Goal: Transaction & Acquisition: Purchase product/service

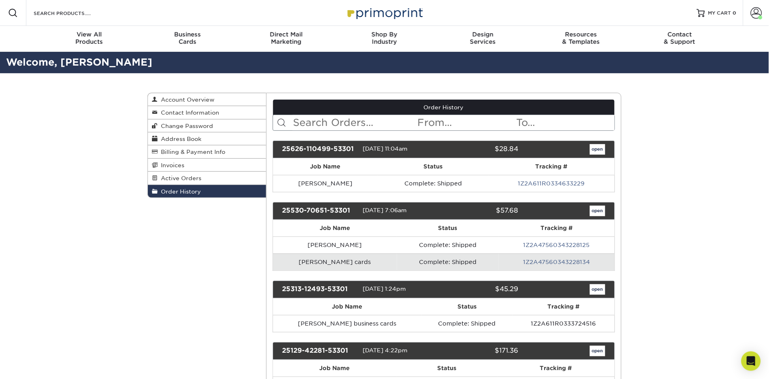
scroll to position [2, 0]
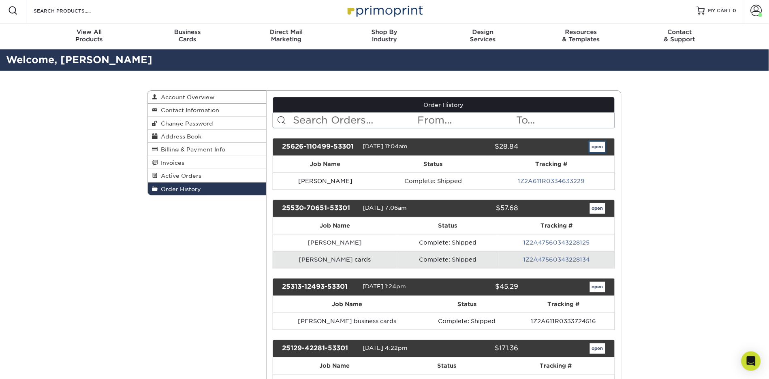
click at [596, 150] on link "open" at bounding box center [597, 147] width 15 height 11
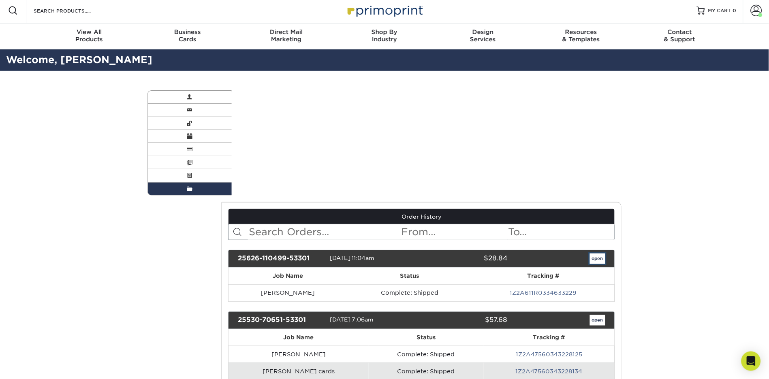
scroll to position [0, 0]
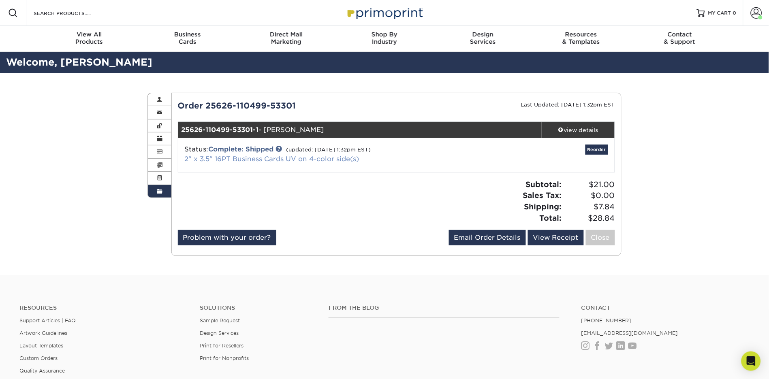
click at [246, 160] on link "2" x 3.5" 16PT Business Cards UV on 4-color side(s)" at bounding box center [272, 159] width 175 height 8
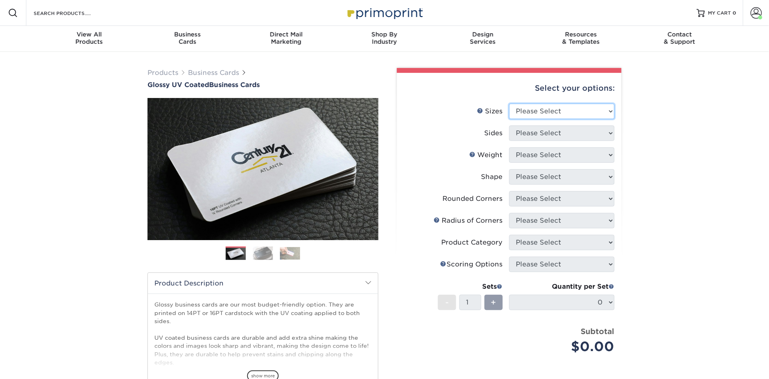
click at [588, 109] on select "Please Select 1.5" x 3.5" - Mini 1.75" x 3.5" - Mini 2" x 2" - Square 2" x 3" -…" at bounding box center [561, 111] width 105 height 15
select select "2.00x3.50"
click at [509, 104] on select "Please Select 1.5" x 3.5" - Mini 1.75" x 3.5" - Mini 2" x 2" - Square 2" x 3" -…" at bounding box center [561, 111] width 105 height 15
click at [570, 128] on select "Please Select Print Both Sides Print Front Only" at bounding box center [561, 133] width 105 height 15
select select "13abbda7-1d64-4f25-8bb2-c179b224825d"
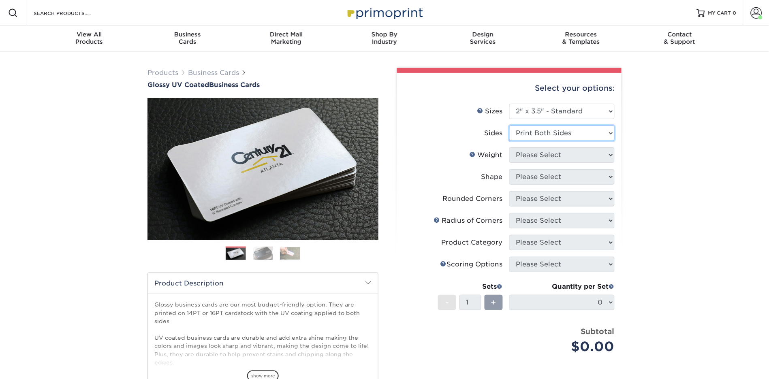
click at [509, 126] on select "Please Select Print Both Sides Print Front Only" at bounding box center [561, 133] width 105 height 15
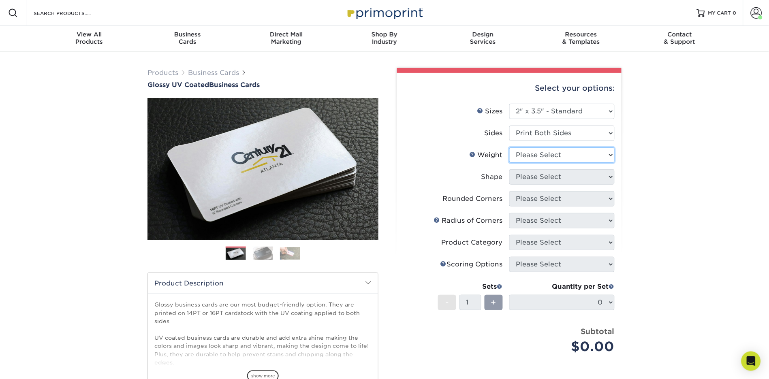
click at [559, 157] on select "Please Select 16PT 14PT" at bounding box center [561, 154] width 105 height 15
select select "16PT"
click at [509, 147] on select "Please Select 16PT 14PT" at bounding box center [561, 154] width 105 height 15
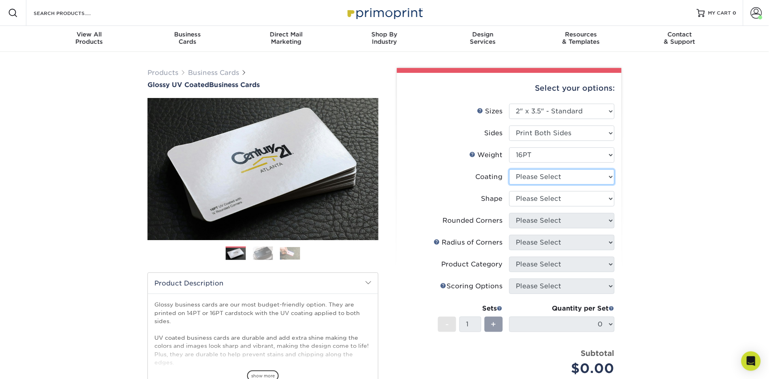
click at [551, 175] on select at bounding box center [561, 176] width 105 height 15
select select "ae367451-b2b8-45df-a344-0f05b6a12993"
click at [509, 169] on select at bounding box center [561, 176] width 105 height 15
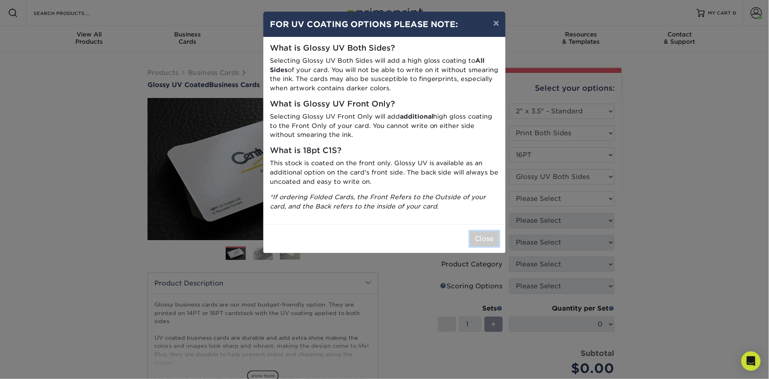
click at [485, 245] on button "Close" at bounding box center [484, 238] width 29 height 15
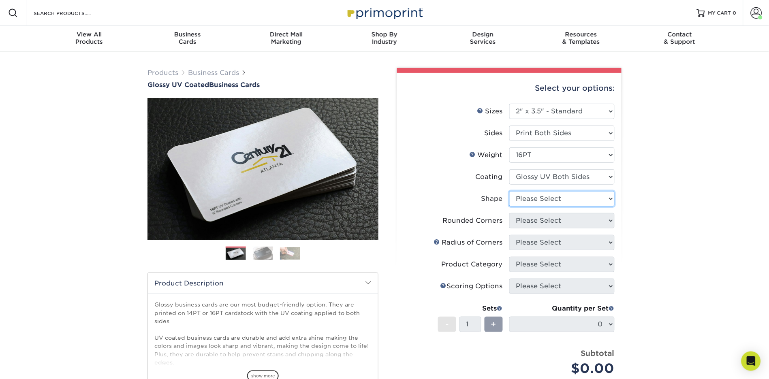
click at [556, 200] on select "Please Select Standard Oval" at bounding box center [561, 198] width 105 height 15
select select "standard"
click at [509, 191] on select "Please Select Standard Oval" at bounding box center [561, 198] width 105 height 15
click at [543, 222] on select "Please Select Yes - Round 2 Corners Yes - Round 4 Corners No" at bounding box center [561, 220] width 105 height 15
select select "0"
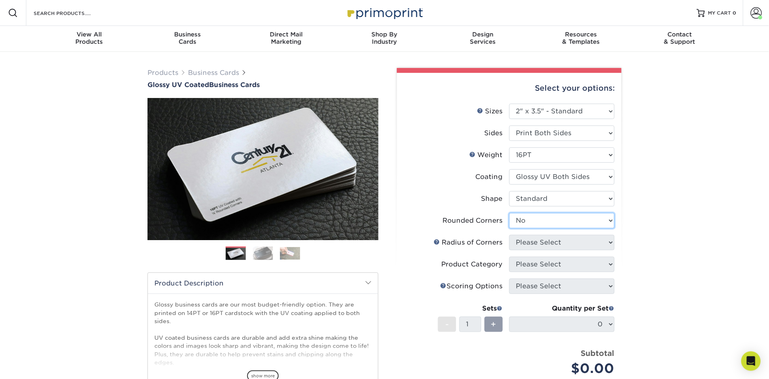
click at [509, 213] on select "Please Select Yes - Round 2 Corners Yes - Round 4 Corners No" at bounding box center [561, 220] width 105 height 15
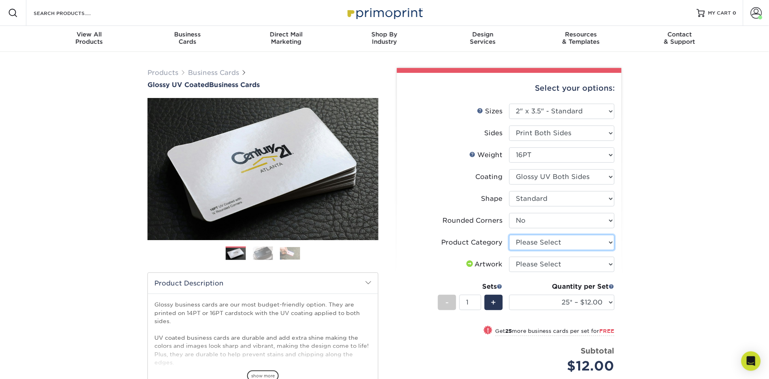
click at [581, 239] on select "Please Select Business Cards" at bounding box center [561, 242] width 105 height 15
select select "3b5148f1-0588-4f88-a218-97bcfdce65c1"
click at [509, 235] on select "Please Select Business Cards" at bounding box center [561, 242] width 105 height 15
click at [566, 265] on select "Please Select I will upload files I need a design - $100" at bounding box center [561, 264] width 105 height 15
select select "upload"
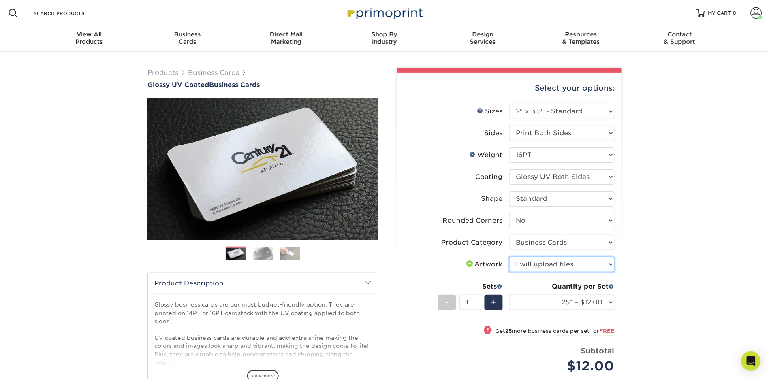
click at [509, 257] on select "Please Select I will upload files I need a design - $100" at bounding box center [561, 264] width 105 height 15
click at [602, 302] on select "25* – $12.00 50* – $12.00 100* – $12.00 250* – $21.00 500 – $42.00 1000 – $53.0…" at bounding box center [561, 302] width 105 height 15
select select "250* – $21.00"
click at [509, 295] on select "25* – $12.00 50* – $12.00 100* – $12.00 250* – $21.00 500 – $42.00 1000 – $53.0…" at bounding box center [561, 302] width 105 height 15
click at [496, 306] on span "+" at bounding box center [493, 303] width 5 height 12
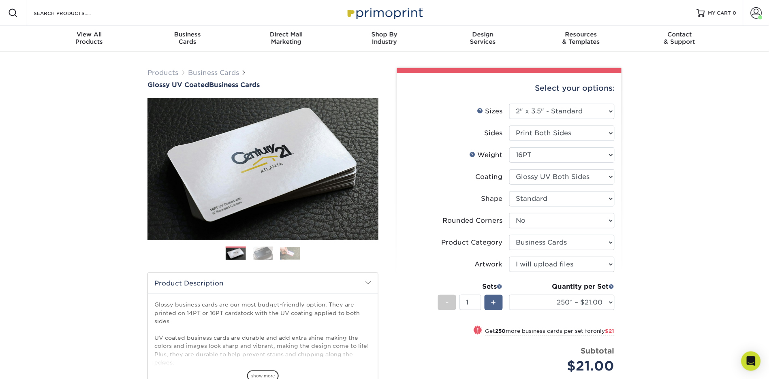
type input "2"
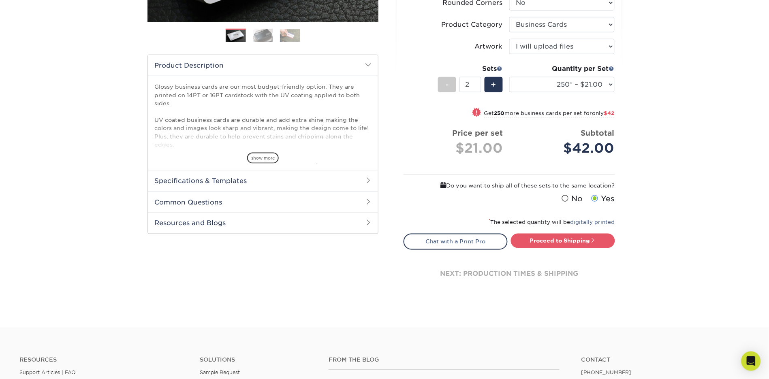
scroll to position [220, 0]
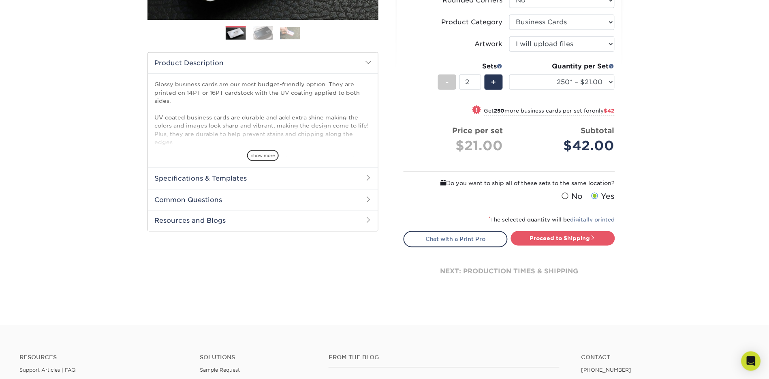
click at [565, 193] on span at bounding box center [565, 196] width 7 height 8
click at [0, 0] on input "No" at bounding box center [0, 0] width 0 height 0
click at [551, 239] on link "Proceed to Shipping" at bounding box center [563, 238] width 104 height 15
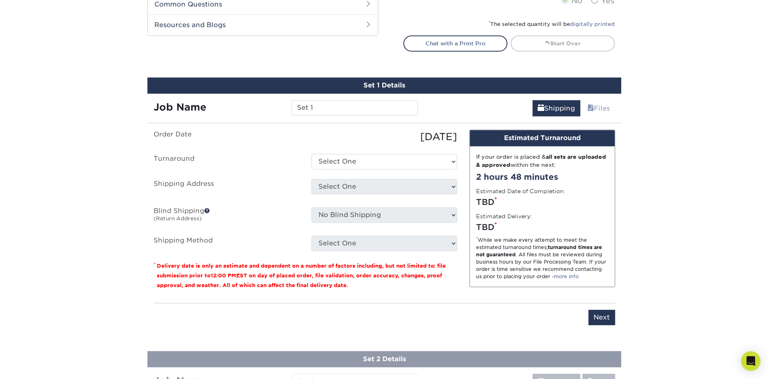
scroll to position [472, 0]
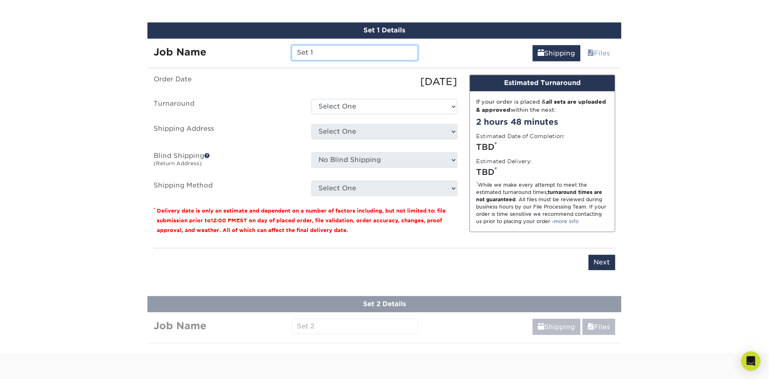
drag, startPoint x: 329, startPoint y: 53, endPoint x: 277, endPoint y: 48, distance: 52.9
click at [277, 48] on div "Job Name Set 1" at bounding box center [285, 52] width 277 height 15
paste input "jengel@drambyenv.com"
drag, startPoint x: 408, startPoint y: 55, endPoint x: 318, endPoint y: 53, distance: 90.0
click at [318, 53] on input "jengel@drambyenv.com" at bounding box center [355, 52] width 126 height 15
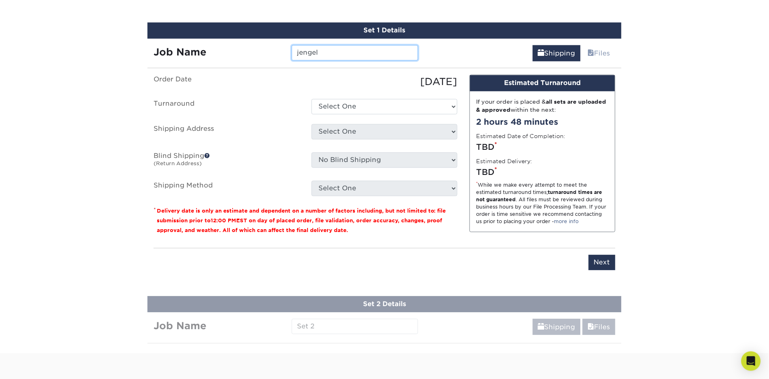
scroll to position [474, 0]
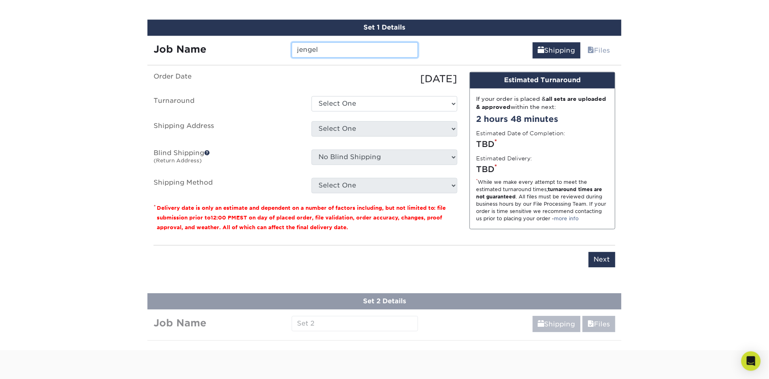
click at [299, 47] on input "jengel" at bounding box center [355, 49] width 126 height 15
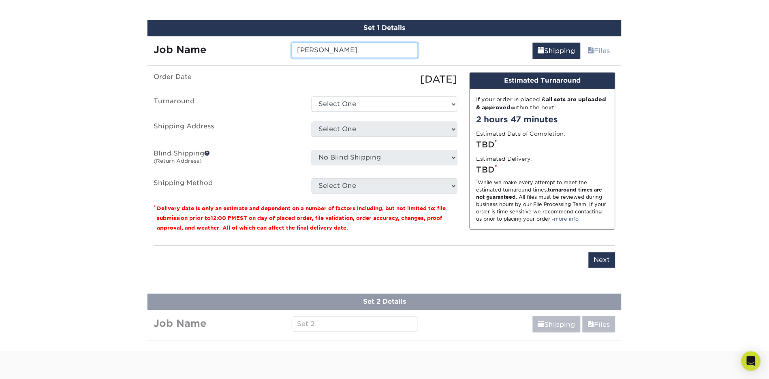
click at [375, 46] on input "jamie engel" at bounding box center [355, 50] width 126 height 15
type input "[PERSON_NAME] cards"
click at [371, 104] on select "Select One 2-4 Business Days 2 Day Next Business Day" at bounding box center [385, 103] width 146 height 15
select select "274e0e85-5bbe-4acd-ae79-b59ebbc106a6"
click at [312, 96] on select "Select One 2-4 Business Days 2 Day Next Business Day" at bounding box center [385, 103] width 146 height 15
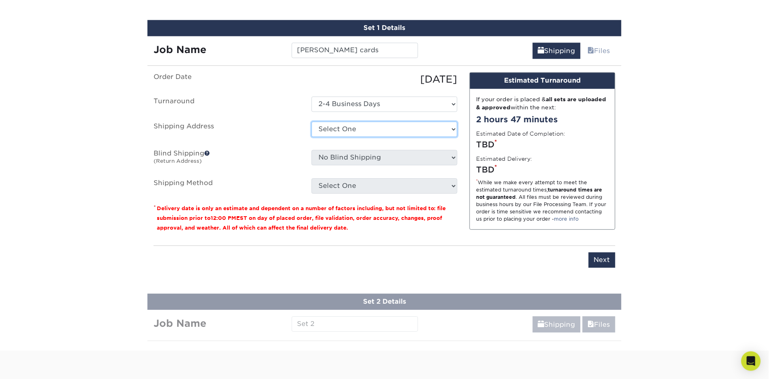
click at [360, 127] on select "Select One Andrea Bowles address Arkia's home address Becky Wilk Benjamin Thomp…" at bounding box center [385, 129] width 146 height 15
select select "newaddress"
click at [312, 122] on select "Select One Andrea Bowles address Arkia's home address Becky Wilk Benjamin Thomp…" at bounding box center [385, 129] width 146 height 15
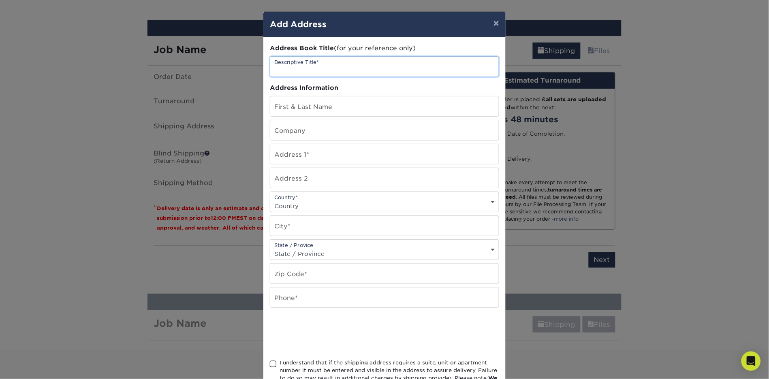
click at [304, 64] on input "text" at bounding box center [384, 67] width 229 height 20
type input "Jamie Engel address"
click at [311, 105] on input "text" at bounding box center [384, 106] width 229 height 20
paste input "[PERSON_NAME]"
type input "[PERSON_NAME]"
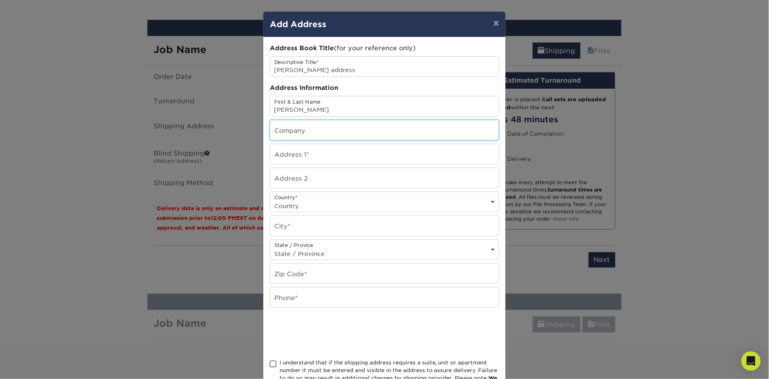
click at [310, 130] on input "text" at bounding box center [384, 130] width 229 height 20
type input "Dramby Environmental Consulting, Inc."
click at [292, 158] on input "text" at bounding box center [384, 154] width 229 height 20
paste input "811 McCoul Street"
type input "811 McCoul Street"
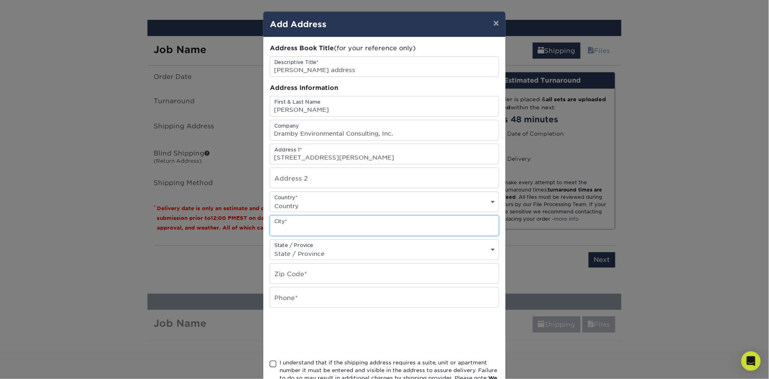
click at [295, 225] on input "text" at bounding box center [384, 226] width 229 height 20
type input "Henrico"
click at [314, 251] on select "State / Province Alabama Alaska Arizona Arkansas California Colorado Connecticu…" at bounding box center [384, 254] width 229 height 12
select select "VA"
click at [270, 248] on select "State / Province Alabama Alaska Arizona Arkansas California Colorado Connecticu…" at bounding box center [384, 254] width 229 height 12
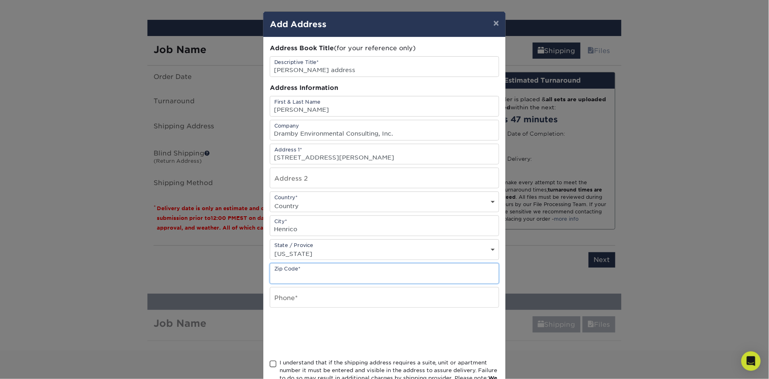
click at [290, 275] on input "text" at bounding box center [384, 274] width 229 height 20
paste input "23231"
type input "23231"
click at [302, 297] on input "text" at bounding box center [384, 298] width 229 height 20
paste input "757-784-9982"
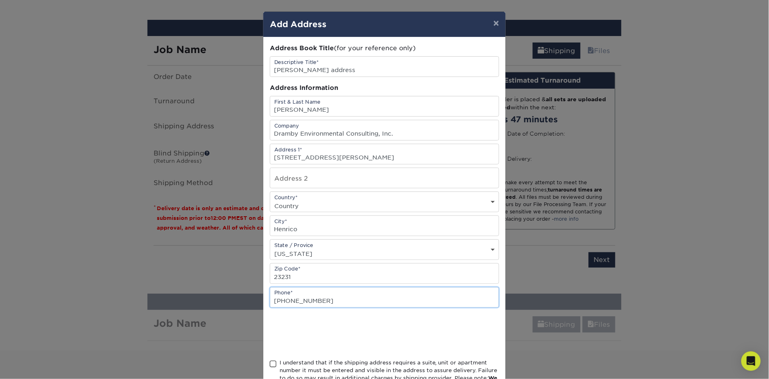
type input "757-784-9982"
click at [274, 365] on span at bounding box center [273, 365] width 7 height 8
click at [0, 0] on input "I understand that if the shipping address requires a suite, unit or apartment n…" at bounding box center [0, 0] width 0 height 0
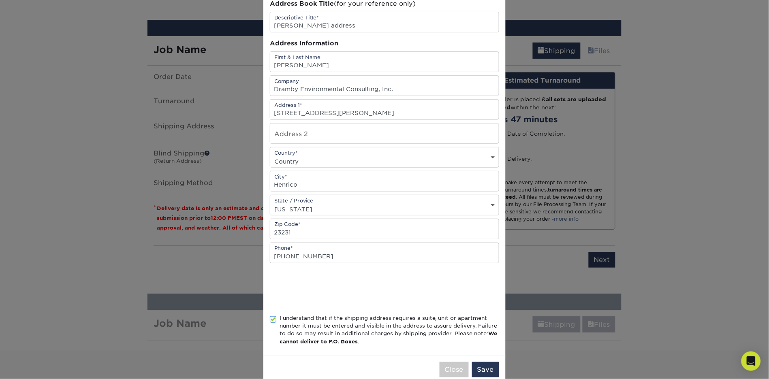
scroll to position [62, 0]
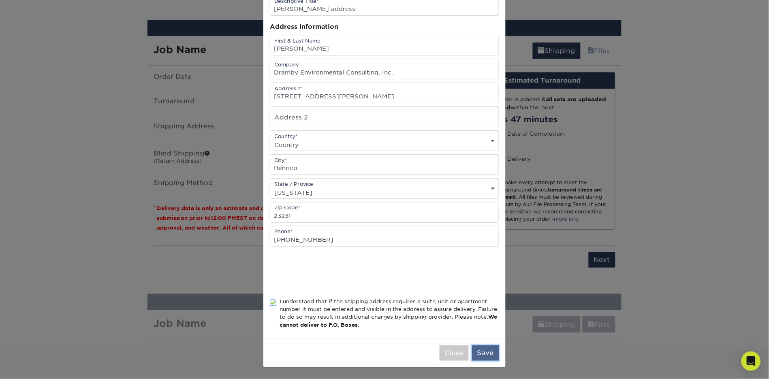
click at [488, 354] on button "Save" at bounding box center [485, 353] width 27 height 15
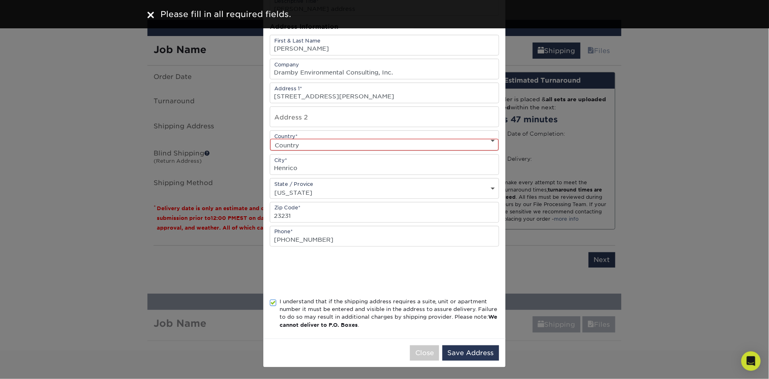
click at [365, 140] on select "Country United States Canada ----------------------------- Afghanistan Albania …" at bounding box center [384, 145] width 229 height 12
select select "US"
click at [270, 139] on select "Country United States Canada ----------------------------- Afghanistan Albania …" at bounding box center [384, 145] width 229 height 12
click at [482, 354] on button "Save Address" at bounding box center [470, 353] width 57 height 15
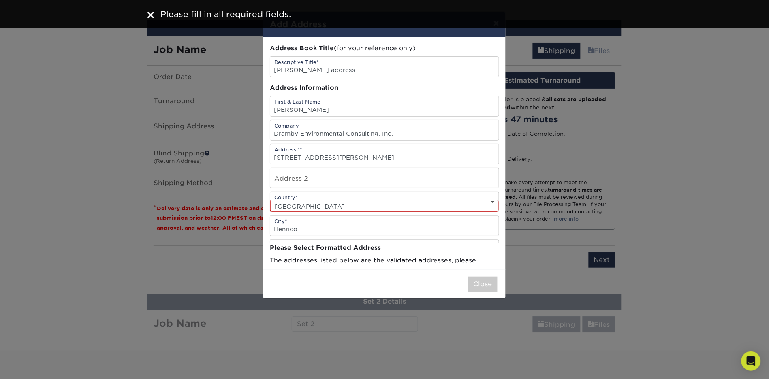
scroll to position [0, 0]
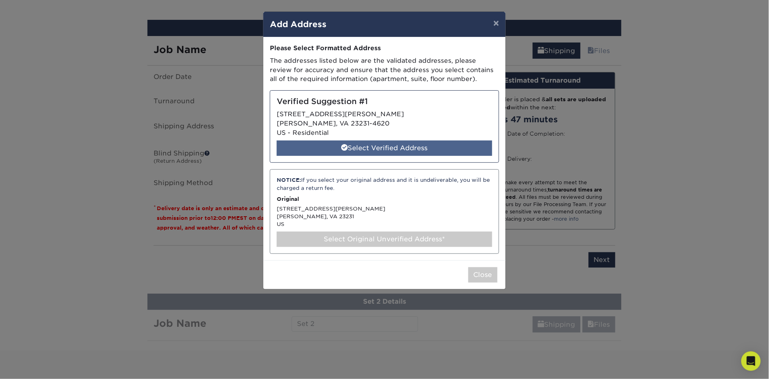
click at [390, 147] on div "Select Verified Address" at bounding box center [385, 148] width 216 height 15
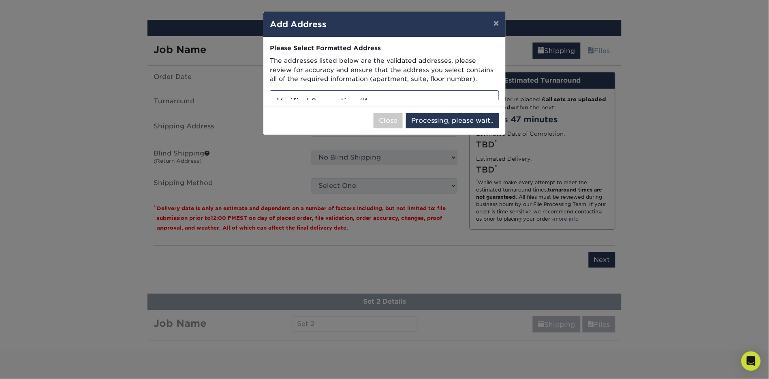
select select "285508"
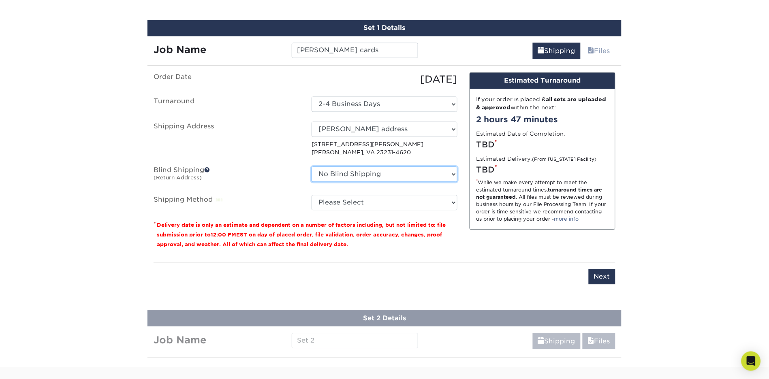
click at [452, 173] on select "No Blind Shipping Andrea Bowles address Arkia's home address Becky Wilk Benjami…" at bounding box center [385, 174] width 146 height 15
select select "27332"
click at [312, 167] on select "No Blind Shipping Andrea Bowles address Arkia's home address Becky Wilk Benjami…" at bounding box center [385, 174] width 146 height 15
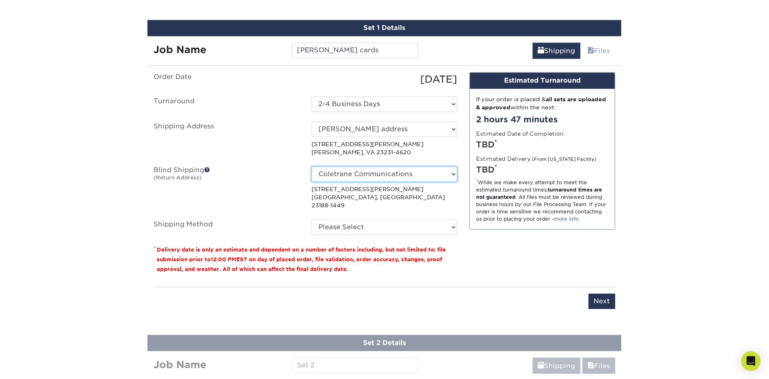
scroll to position [479, 0]
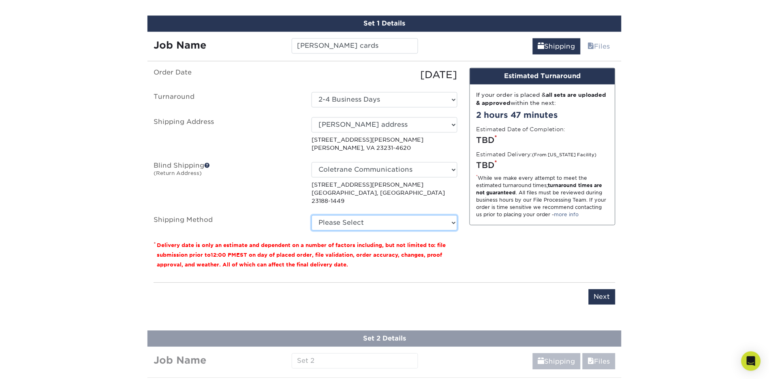
click at [368, 218] on select "Please Select Ground Shipping (+$7.84) 3 Day Shipping Service (+$20.04) 2 Day A…" at bounding box center [385, 222] width 146 height 15
select select "03"
click at [312, 215] on select "Please Select Ground Shipping (+$7.84) 3 Day Shipping Service (+$20.04) 2 Day A…" at bounding box center [385, 222] width 146 height 15
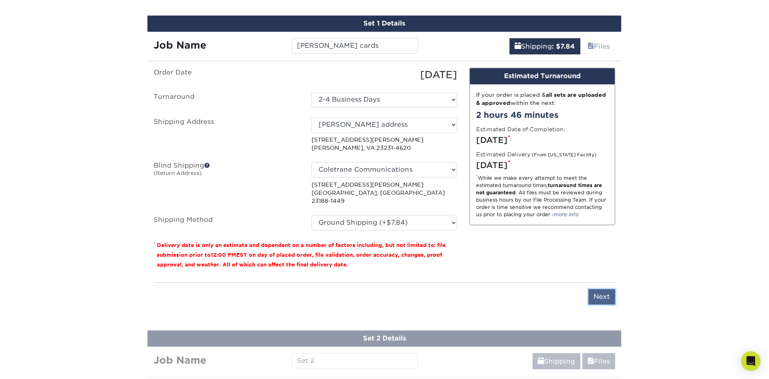
click at [604, 289] on input "Next" at bounding box center [602, 296] width 27 height 15
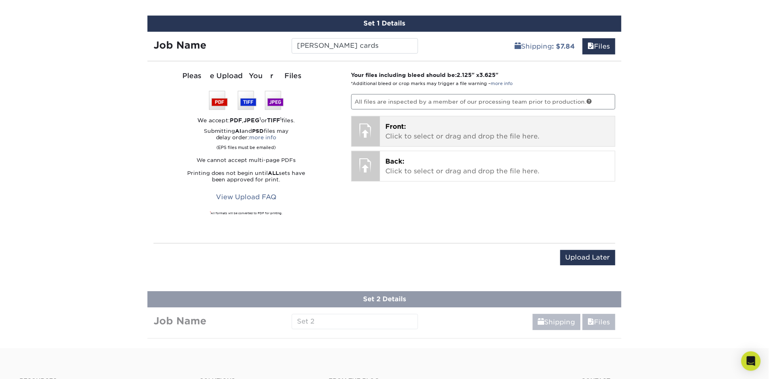
click at [395, 130] on p "Front: Click to select or drag and drop the file here." at bounding box center [498, 131] width 224 height 19
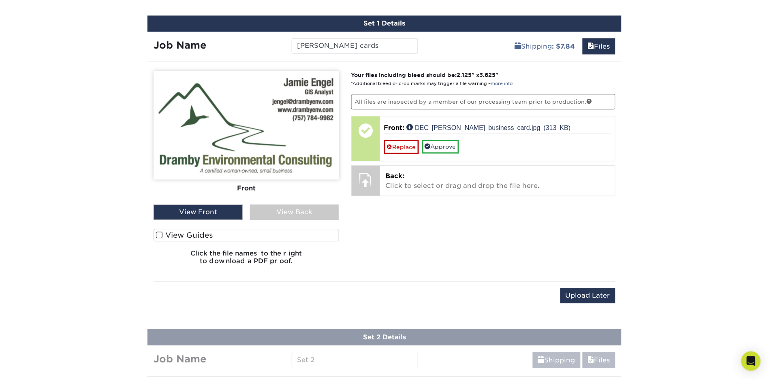
click at [158, 231] on span at bounding box center [159, 235] width 7 height 8
click at [0, 0] on input "View Guides" at bounding box center [0, 0] width 0 height 0
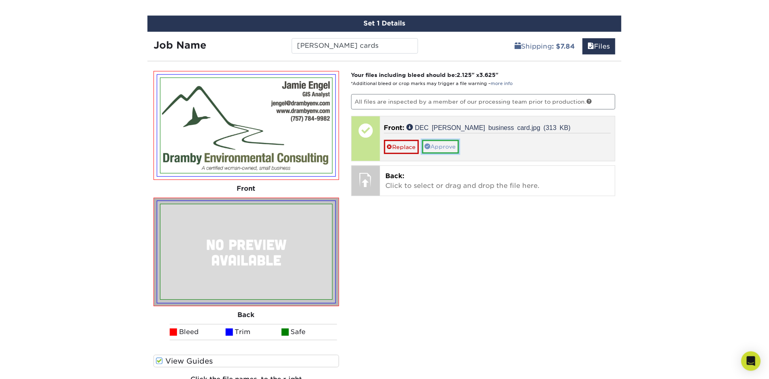
click at [451, 145] on link "Approve" at bounding box center [440, 147] width 37 height 14
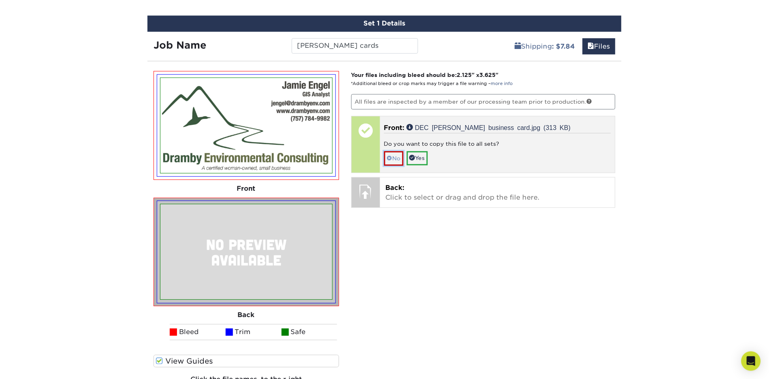
click at [392, 157] on link "No" at bounding box center [393, 158] width 19 height 14
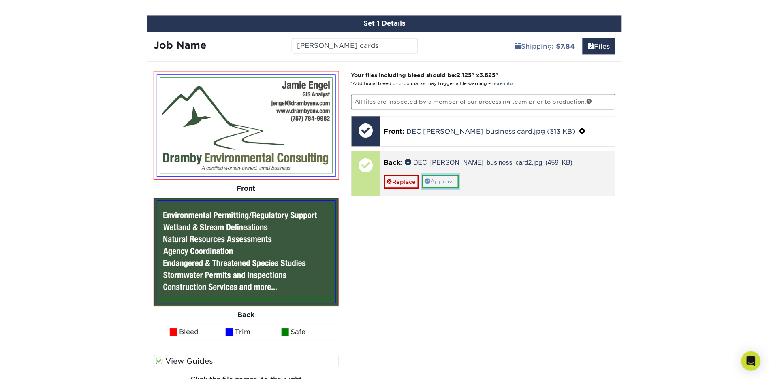
click at [448, 177] on link "Approve" at bounding box center [440, 182] width 37 height 14
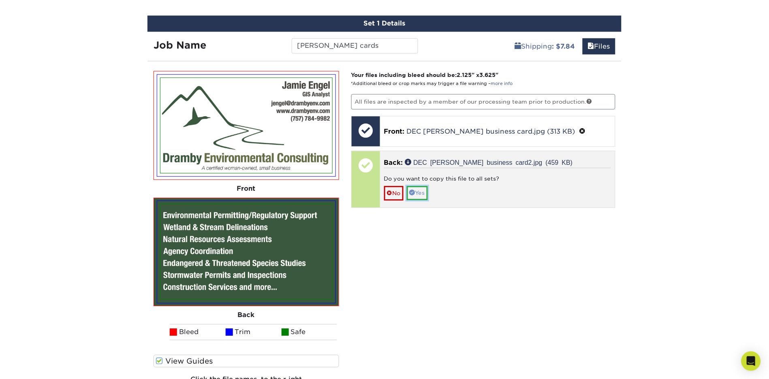
click at [421, 192] on link "Yes" at bounding box center [417, 193] width 21 height 14
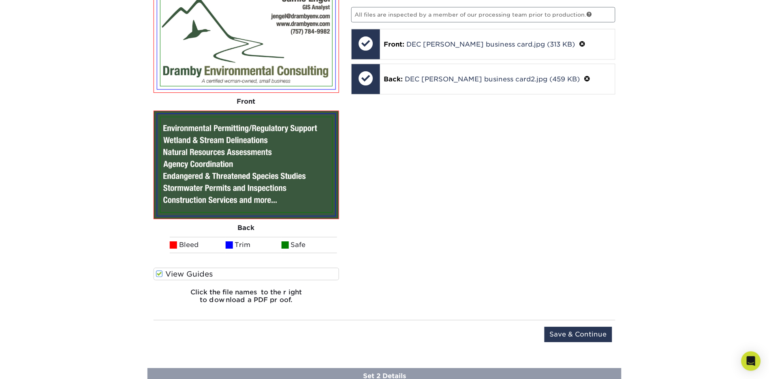
scroll to position [568, 0]
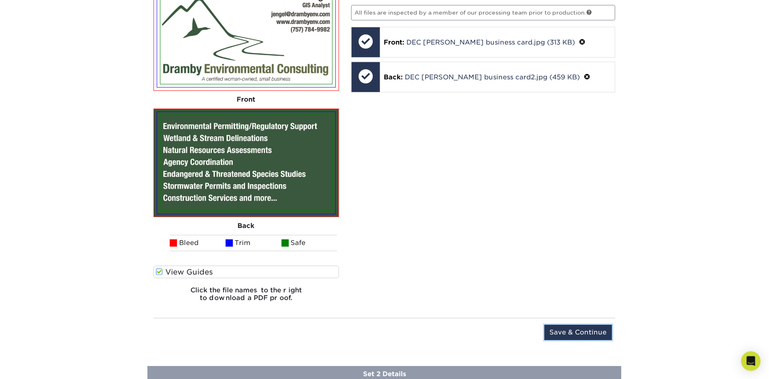
click at [588, 333] on input "Save & Continue" at bounding box center [579, 332] width 68 height 15
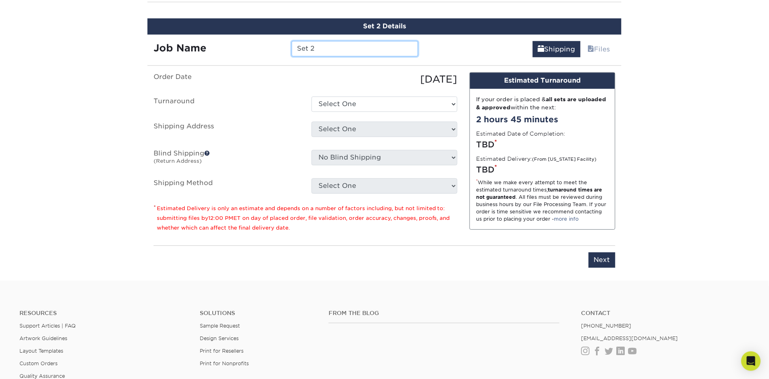
scroll to position [535, 0]
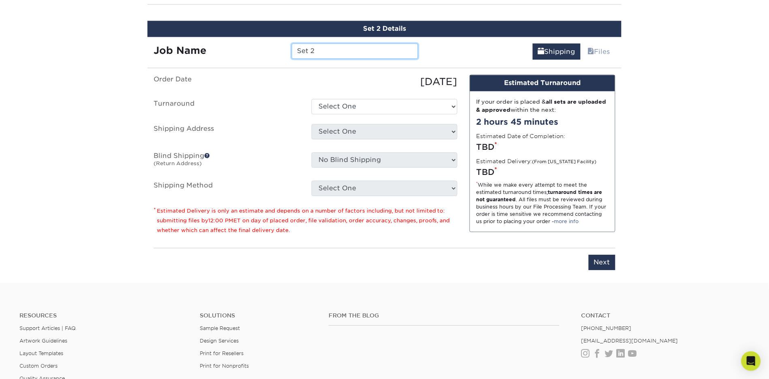
drag, startPoint x: 338, startPoint y: 51, endPoint x: 279, endPoint y: 50, distance: 59.2
click at [280, 50] on div "Job Name Set 2" at bounding box center [285, 50] width 277 height 15
paste input "[PERSON_NAME]"
type input "[PERSON_NAME] cards"
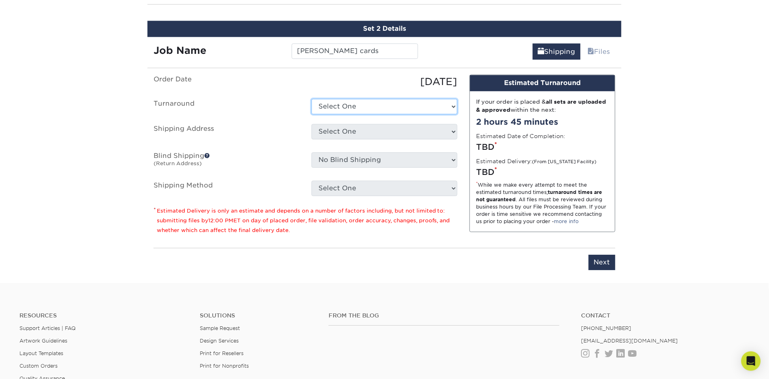
click at [355, 103] on select "Select One 2-4 Business Days 2 Day Next Business Day" at bounding box center [385, 106] width 146 height 15
select select "274e0e85-5bbe-4acd-ae79-b59ebbc106a6"
click at [312, 99] on select "Select One 2-4 Business Days 2 Day Next Business Day" at bounding box center [385, 106] width 146 height 15
click at [355, 130] on select "Select One Andrea Bowles address Arkia's home address Becky Wilk Benjamin Thomp…" at bounding box center [385, 131] width 146 height 15
select select "newaddress"
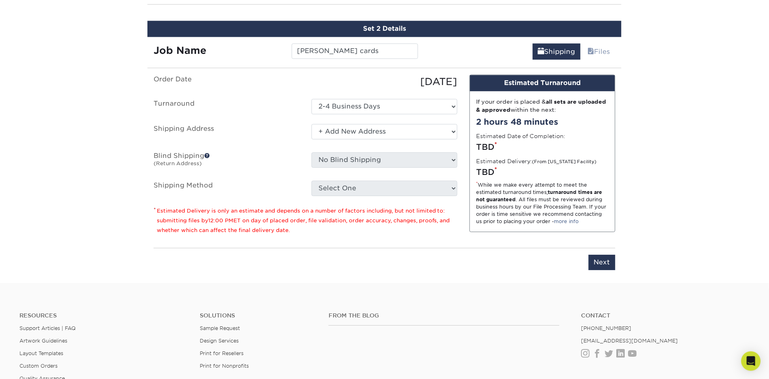
click at [312, 124] on select "Select One Andrea Bowles address Arkia's home address Becky Wilk Benjamin Thomp…" at bounding box center [385, 131] width 146 height 15
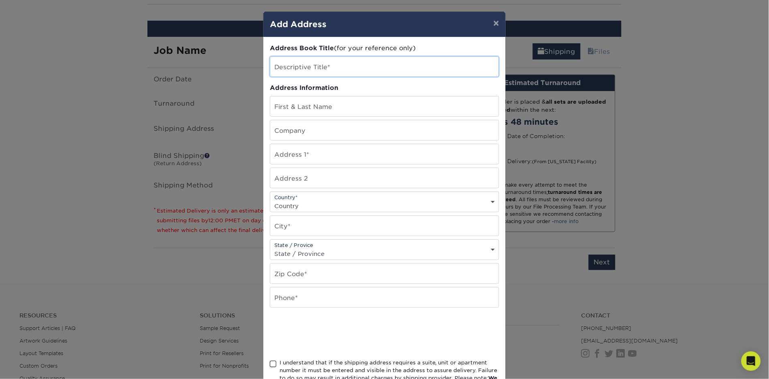
click at [338, 65] on input "text" at bounding box center [384, 67] width 229 height 20
paste input "[PERSON_NAME]"
type input "Victoria Vazquez address"
click at [336, 103] on input "text" at bounding box center [384, 106] width 229 height 20
paste input "[PERSON_NAME]"
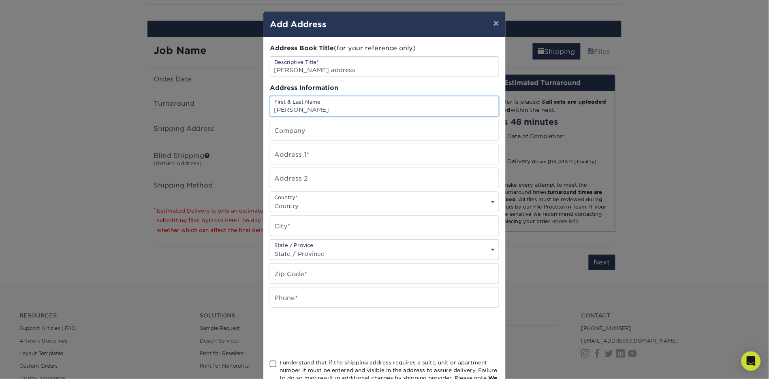
type input "[PERSON_NAME]"
click at [320, 132] on input "text" at bounding box center [384, 130] width 229 height 20
type input "Dramby Environmental Consulting, Inc."
click at [291, 155] on input "text" at bounding box center [384, 154] width 229 height 20
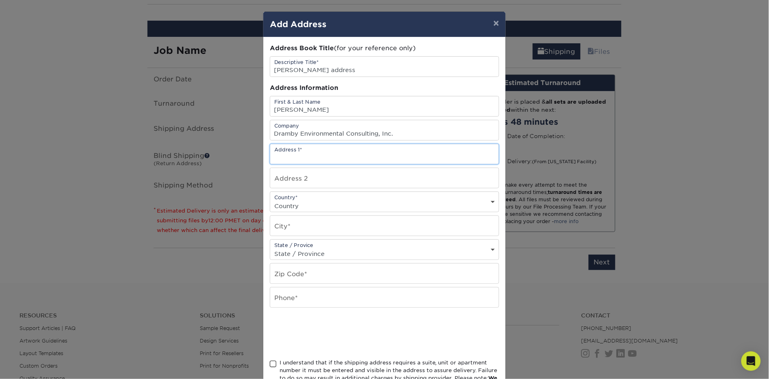
paste input "2108 Cedar St."
type input "2108 Cedar St."
click at [297, 201] on select "Country United States Canada ----------------------------- Afghanistan Albania …" at bounding box center [384, 206] width 229 height 12
select select "US"
click at [270, 200] on select "Country United States Canada ----------------------------- Afghanistan Albania …" at bounding box center [384, 206] width 229 height 12
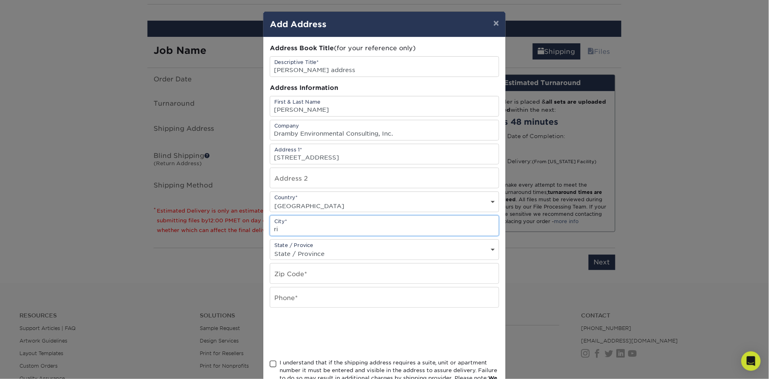
type input "Richmond"
click at [335, 250] on select "State / Province Alabama Alaska Arizona Arkansas California Colorado Connecticu…" at bounding box center [384, 254] width 229 height 12
click at [270, 248] on select "State / Province Alabama Alaska Arizona Arkansas California Colorado Connecticu…" at bounding box center [384, 254] width 229 height 12
click at [303, 254] on select "State / Province Alabama Alaska Arizona Arkansas California Colorado Connecticu…" at bounding box center [384, 254] width 229 height 12
select select "VA"
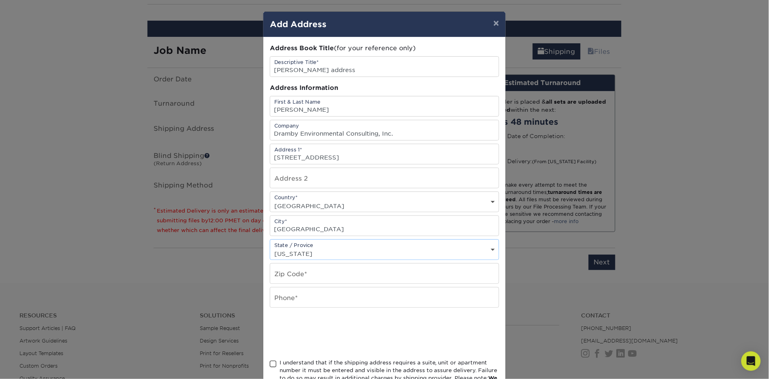
click at [270, 248] on select "State / Province Alabama Alaska Arizona Arkansas California Colorado Connecticu…" at bounding box center [384, 254] width 229 height 12
click at [299, 273] on input "text" at bounding box center [384, 274] width 229 height 20
paste input "23223"
type input "23223"
click at [297, 295] on input "text" at bounding box center [384, 298] width 229 height 20
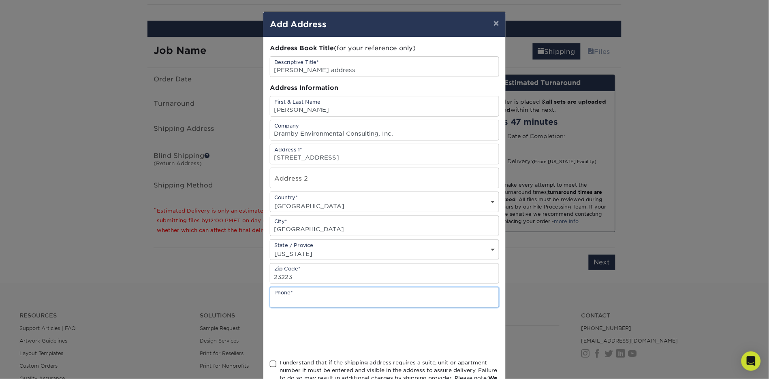
type input "8048695091"
click at [272, 366] on span at bounding box center [273, 365] width 7 height 8
click at [0, 0] on input "I understand that if the shipping address requires a suite, unit or apartment n…" at bounding box center [0, 0] width 0 height 0
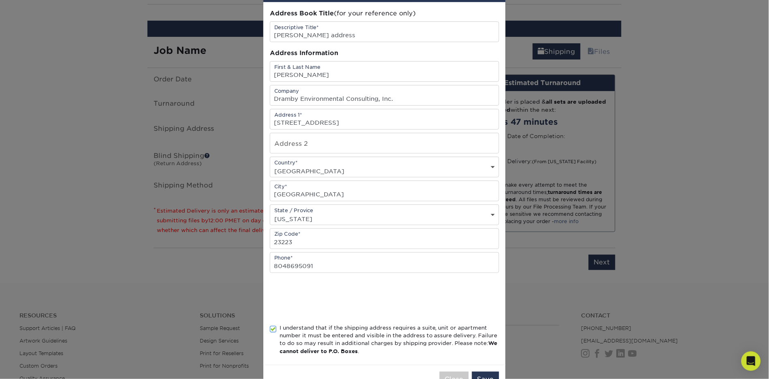
scroll to position [62, 0]
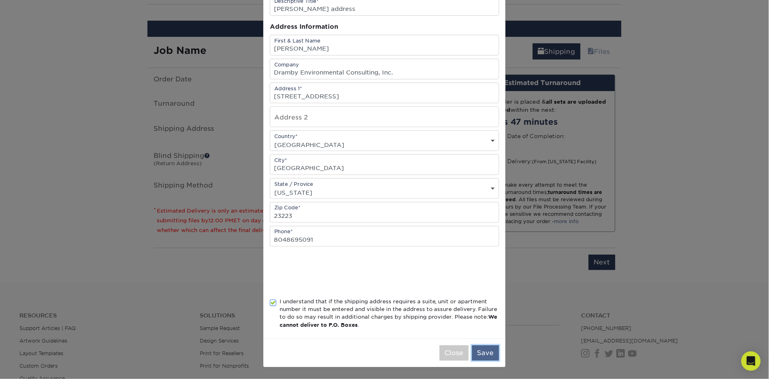
click at [489, 351] on button "Save" at bounding box center [485, 353] width 27 height 15
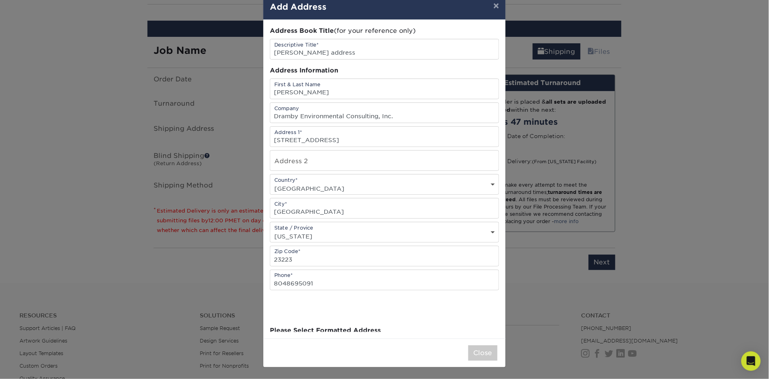
scroll to position [0, 0]
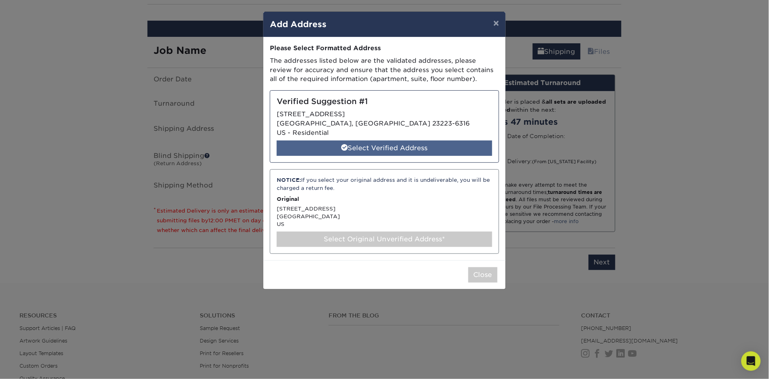
click at [419, 149] on div "Select Verified Address" at bounding box center [385, 148] width 216 height 15
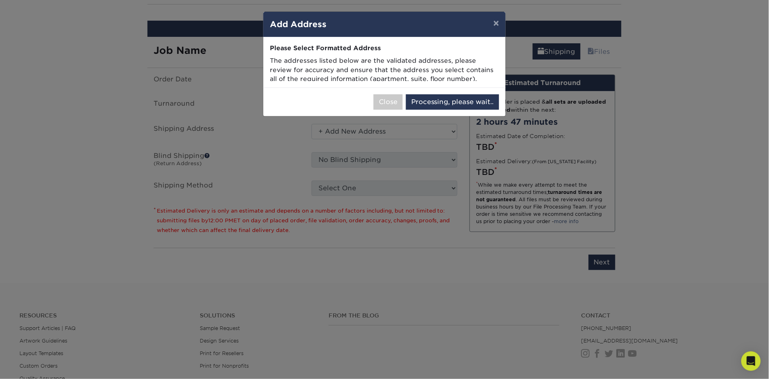
select select "285509"
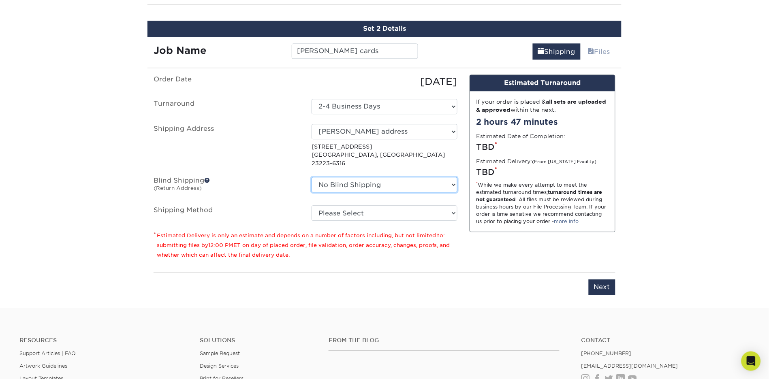
click at [449, 177] on select "No Blind Shipping Andrea Bowles address Arkia's home address Becky Wilk Benjami…" at bounding box center [385, 184] width 146 height 15
select select "27332"
click at [312, 177] on select "No Blind Shipping Andrea Bowles address Arkia's home address Becky Wilk Benjami…" at bounding box center [385, 184] width 146 height 15
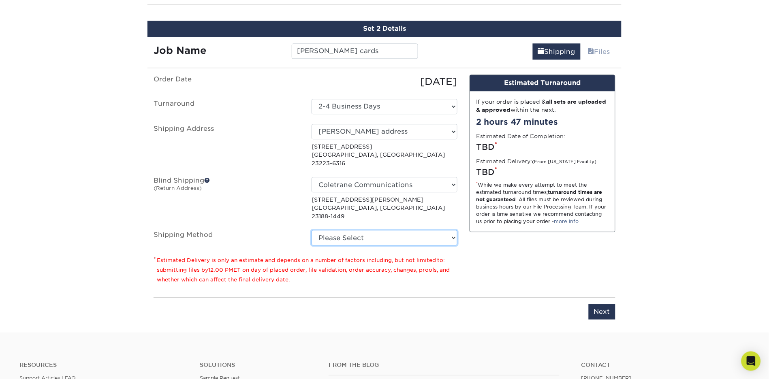
click at [389, 230] on select "Please Select Ground Shipping (+$7.84) 3 Day Shipping Service (+$20.04) 2 Day A…" at bounding box center [385, 237] width 146 height 15
select select "03"
click at [312, 230] on select "Please Select Ground Shipping (+$7.84) 3 Day Shipping Service (+$20.04) 2 Day A…" at bounding box center [385, 237] width 146 height 15
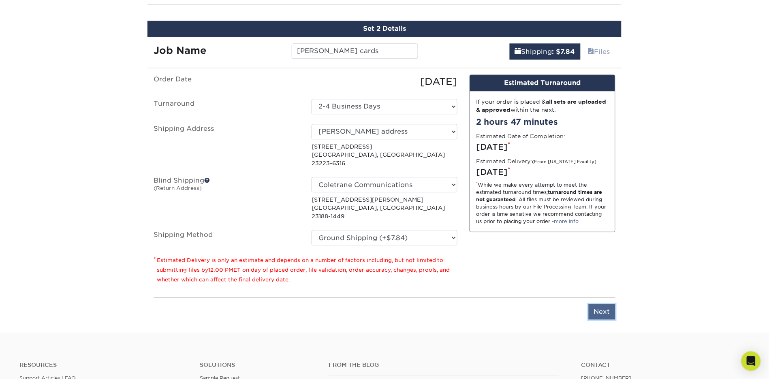
click at [600, 304] on input "Next" at bounding box center [602, 311] width 27 height 15
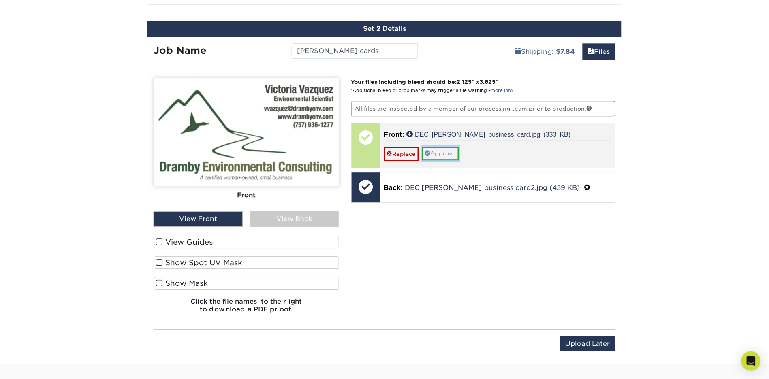
click at [443, 152] on link "Approve" at bounding box center [440, 154] width 37 height 14
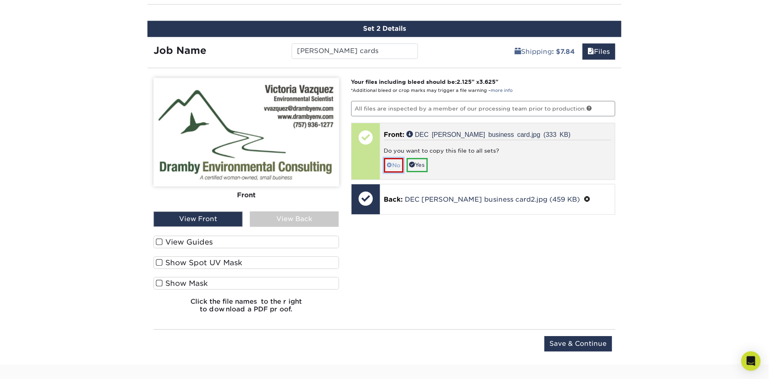
click at [397, 161] on link "No" at bounding box center [393, 165] width 19 height 14
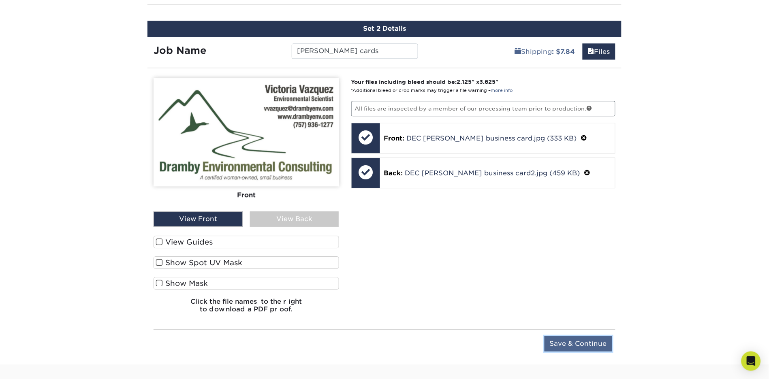
click at [591, 344] on input "Save & Continue" at bounding box center [579, 343] width 68 height 15
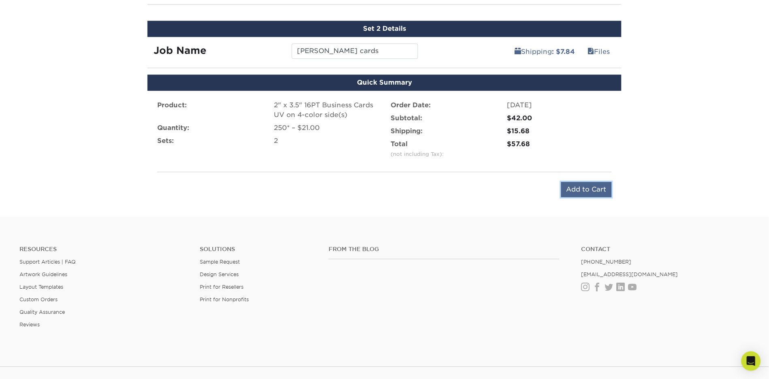
click at [600, 189] on input "Add to Cart" at bounding box center [586, 189] width 51 height 15
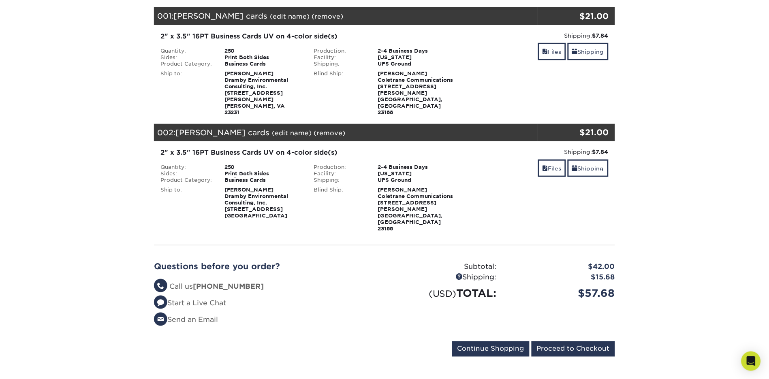
scroll to position [118, 0]
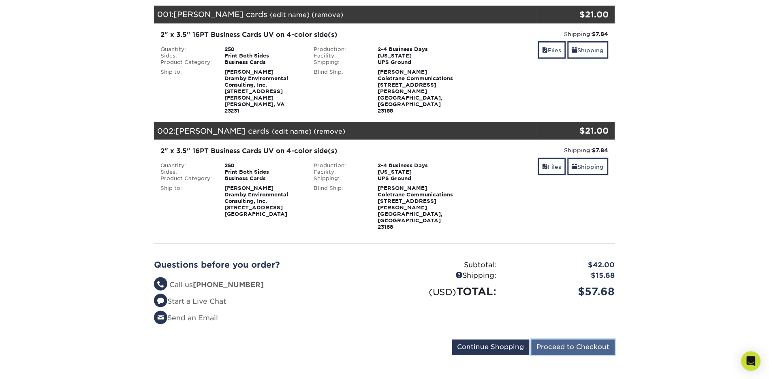
click at [593, 340] on input "Proceed to Checkout" at bounding box center [573, 347] width 83 height 15
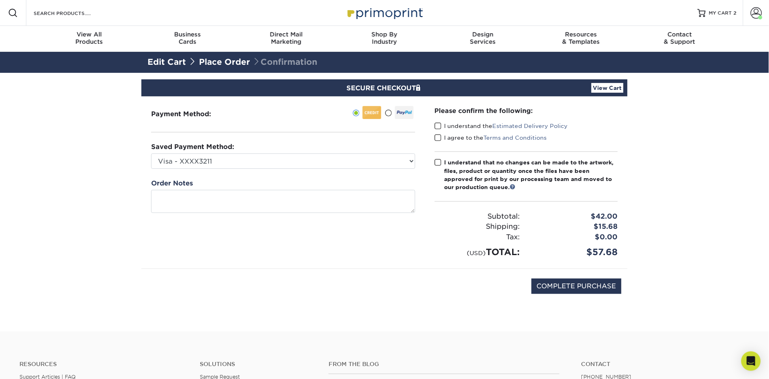
click at [389, 115] on span at bounding box center [388, 113] width 7 height 8
click at [0, 0] on input "radio" at bounding box center [0, 0] width 0 height 0
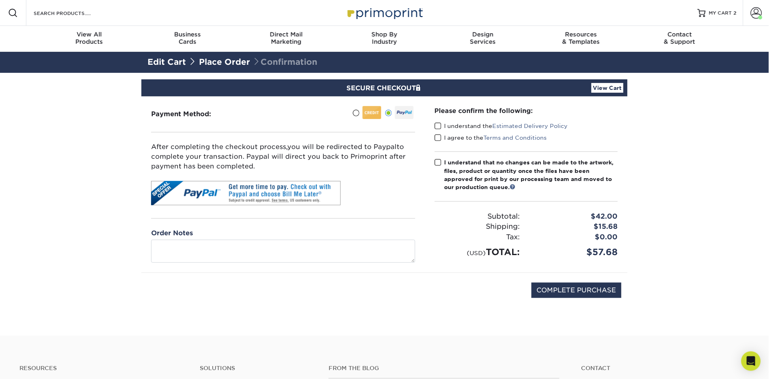
click at [442, 127] on label "I understand the Estimated Delivery Policy" at bounding box center [501, 126] width 133 height 8
click at [0, 0] on input "I understand the Estimated Delivery Policy" at bounding box center [0, 0] width 0 height 0
click at [440, 139] on span at bounding box center [438, 138] width 7 height 8
click at [0, 0] on input "I agree to the Terms and Conditions" at bounding box center [0, 0] width 0 height 0
click at [438, 164] on span at bounding box center [438, 163] width 7 height 8
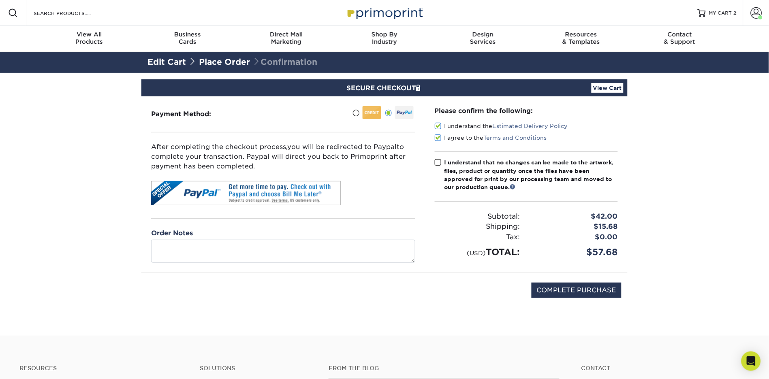
click at [0, 0] on input "I understand that no changes can be made to the artwork, files, product or quan…" at bounding box center [0, 0] width 0 height 0
click at [573, 294] on input "COMPLETE PURCHASE" at bounding box center [577, 290] width 90 height 15
type input "PROCESSING, PLEASE WAIT..."
